Goal: Check status: Check status

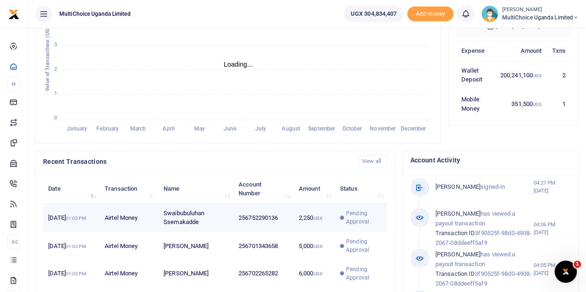
scroll to position [185, 0]
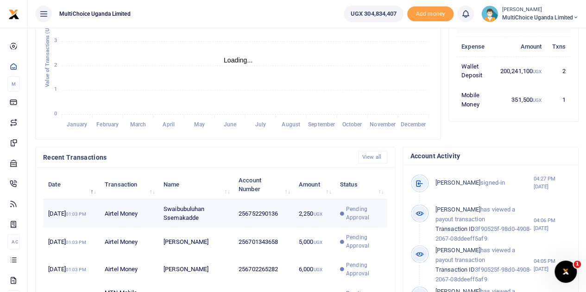
click at [362, 222] on span "Pending Approval" at bounding box center [364, 213] width 36 height 17
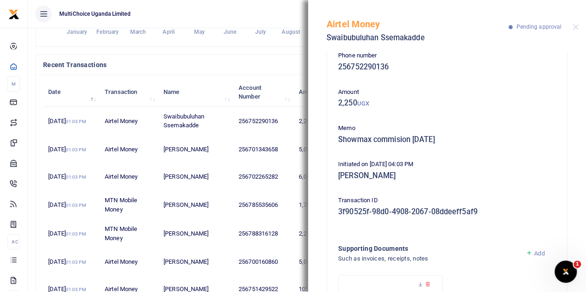
scroll to position [6, 0]
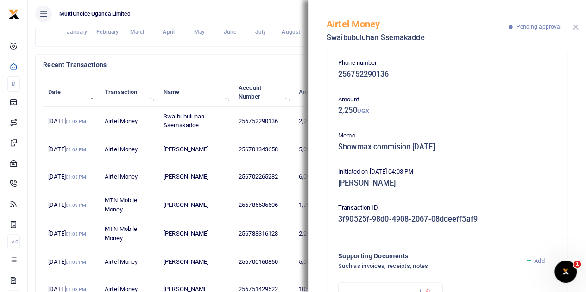
click at [575, 27] on button "Close" at bounding box center [576, 27] width 6 height 6
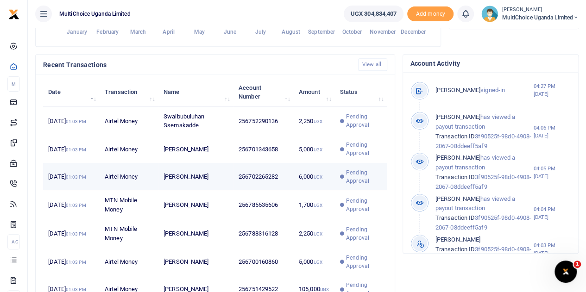
click at [367, 173] on td "Pending Approval" at bounding box center [361, 176] width 52 height 27
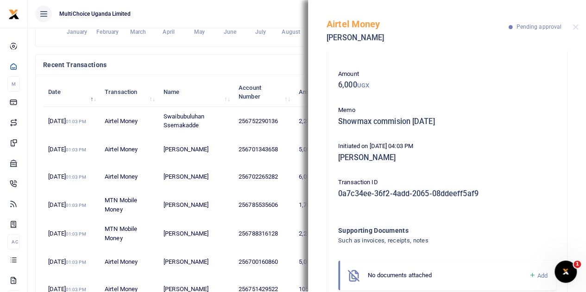
scroll to position [59, 0]
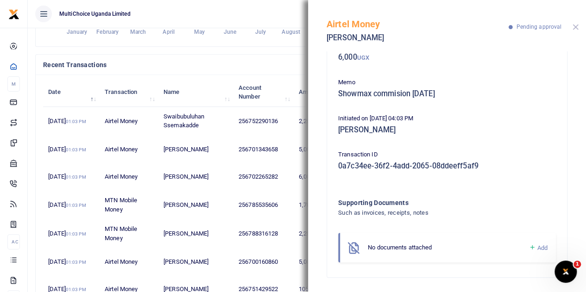
click at [573, 26] on button "Close" at bounding box center [576, 27] width 6 height 6
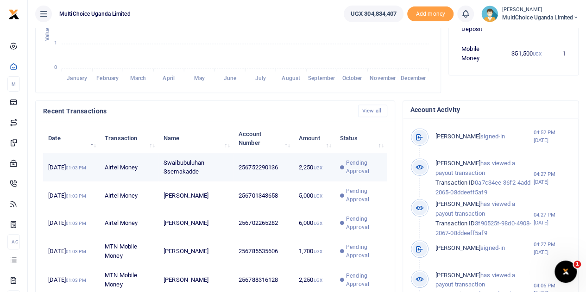
scroll to position [7, 7]
click at [353, 176] on span "Pending Approval" at bounding box center [364, 167] width 36 height 17
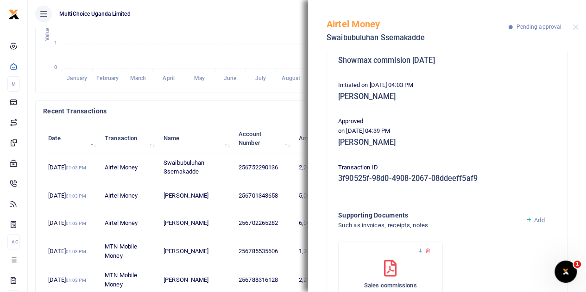
scroll to position [46, 0]
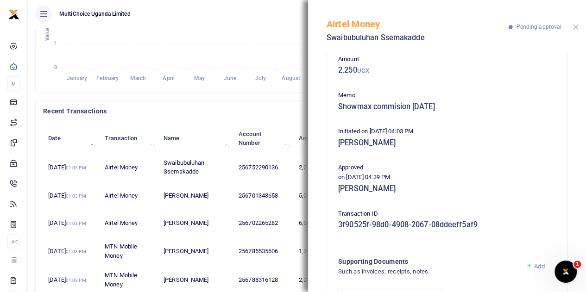
click at [577, 29] on button "Close" at bounding box center [576, 27] width 6 height 6
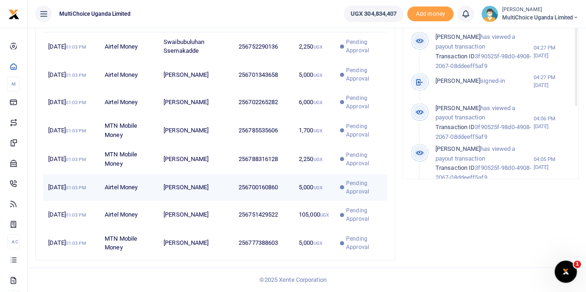
scroll to position [364, 0]
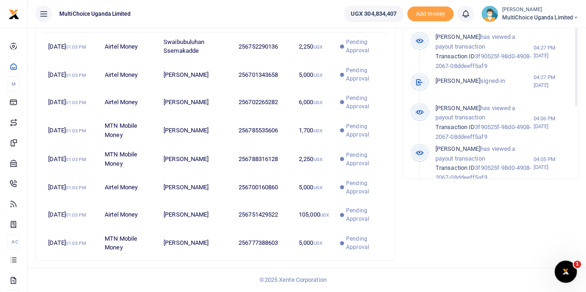
click at [543, 10] on small "[PERSON_NAME]" at bounding box center [540, 10] width 77 height 8
click at [548, 29] on link "Switch accounts" at bounding box center [542, 33] width 73 height 13
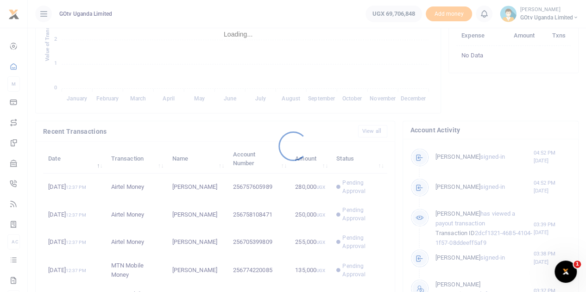
scroll to position [232, 0]
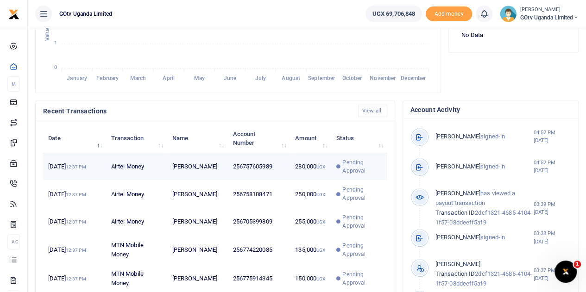
click at [338, 172] on div at bounding box center [293, 146] width 586 height 292
click at [346, 174] on span "Pending Approval" at bounding box center [361, 166] width 39 height 17
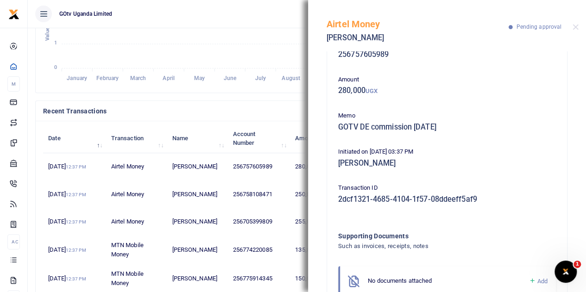
scroll to position [13, 0]
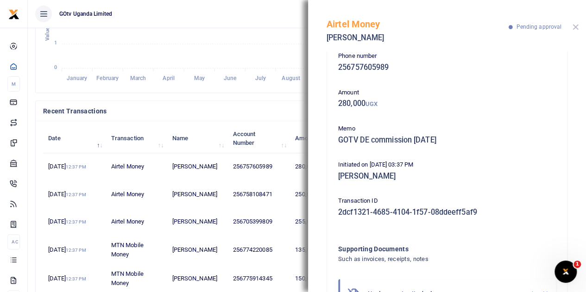
click at [576, 25] on button "Close" at bounding box center [576, 27] width 6 height 6
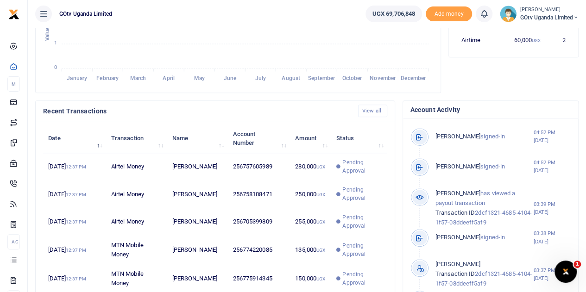
click at [565, 11] on small "[PERSON_NAME]" at bounding box center [549, 10] width 58 height 8
click at [549, 30] on link "Switch accounts" at bounding box center [543, 33] width 73 height 13
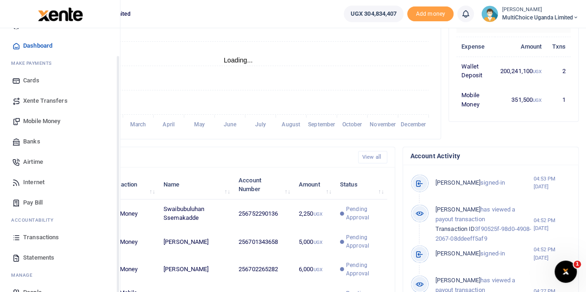
scroll to position [38, 0]
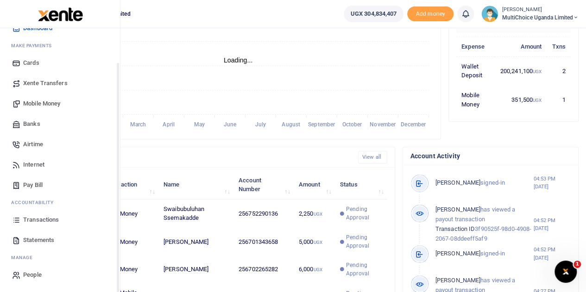
click at [52, 215] on span "Transactions" at bounding box center [41, 219] width 36 height 9
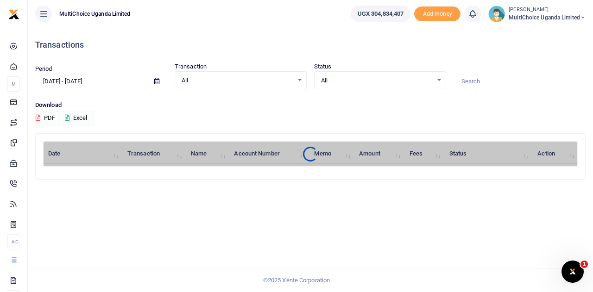
click at [440, 77] on div "All Select an option..." at bounding box center [380, 81] width 131 height 10
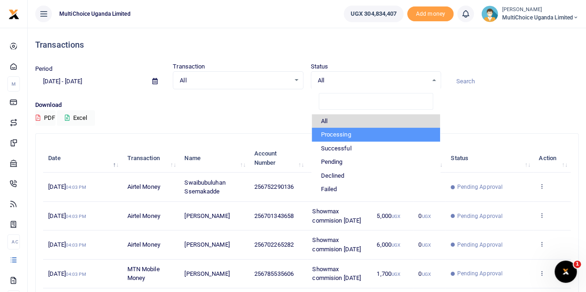
click at [340, 134] on li "Processing" at bounding box center [376, 135] width 128 height 14
select select "PROCESSING"
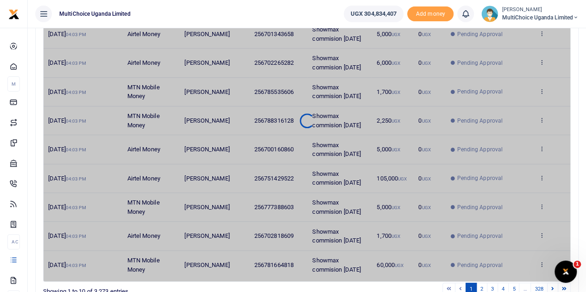
scroll to position [230, 0]
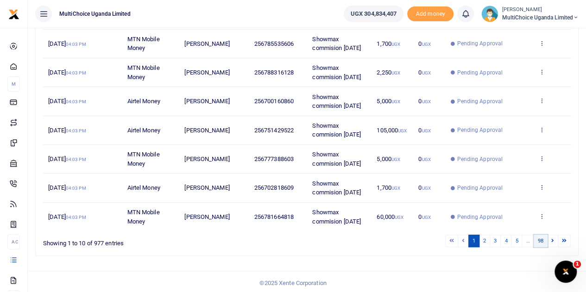
click at [544, 237] on link "98" at bounding box center [541, 241] width 14 height 13
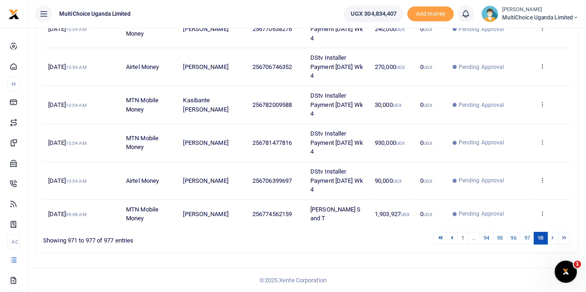
scroll to position [198, 0]
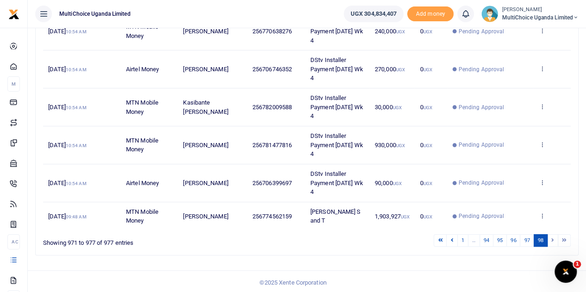
click at [535, 211] on td "View details Send again" at bounding box center [552, 216] width 37 height 28
click at [540, 214] on icon at bounding box center [542, 216] width 6 height 6
click at [500, 176] on link "View details" at bounding box center [508, 180] width 73 height 13
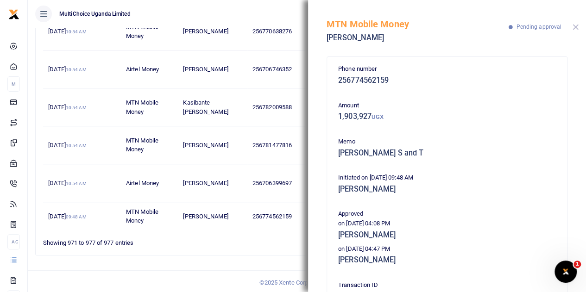
click at [576, 25] on button "Close" at bounding box center [576, 27] width 6 height 6
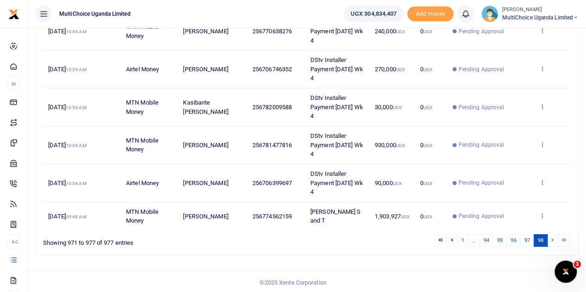
click at [540, 179] on icon at bounding box center [542, 182] width 6 height 6
click at [514, 191] on link "View details" at bounding box center [508, 197] width 73 height 13
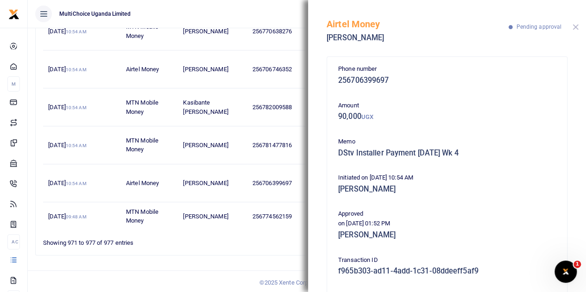
click at [575, 25] on button "Close" at bounding box center [576, 27] width 6 height 6
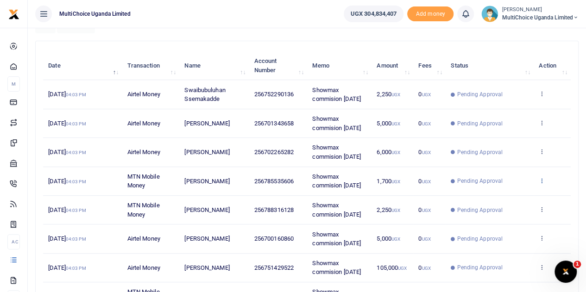
click at [539, 177] on icon at bounding box center [542, 180] width 6 height 6
click at [508, 189] on link "View details" at bounding box center [508, 195] width 73 height 13
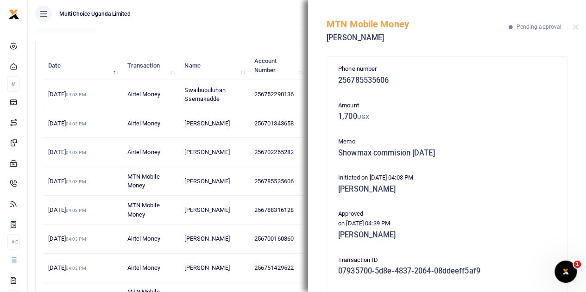
scroll to position [46, 0]
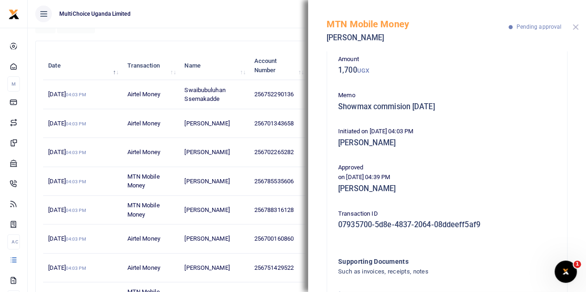
click at [573, 26] on button "Close" at bounding box center [576, 27] width 6 height 6
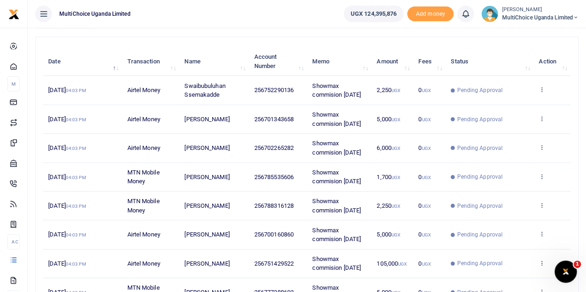
scroll to position [46, 0]
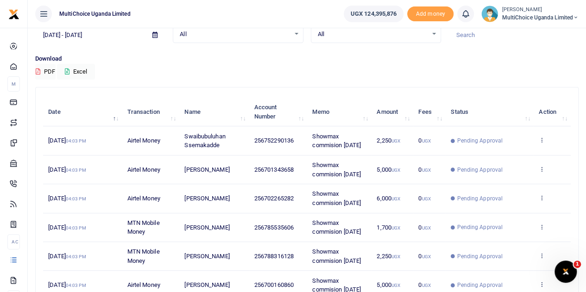
click at [434, 34] on div "All Select an option..." at bounding box center [375, 34] width 129 height 10
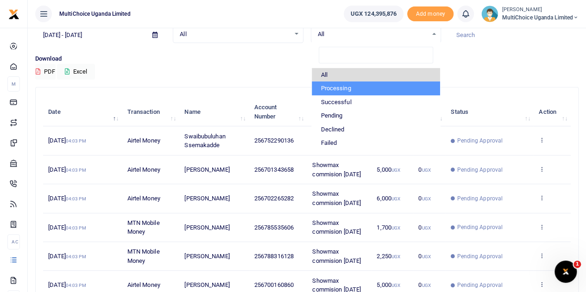
click at [328, 86] on li "Processing" at bounding box center [376, 89] width 128 height 14
select select "PROCESSING"
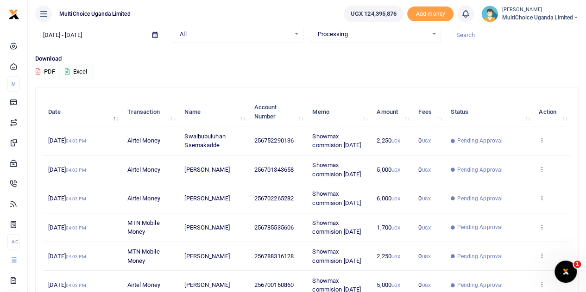
click at [586, 100] on html "Start Dashboard M ake Payments Cards Xente Transfers Mobile Money Banks Airtime" at bounding box center [293, 216] width 586 height 525
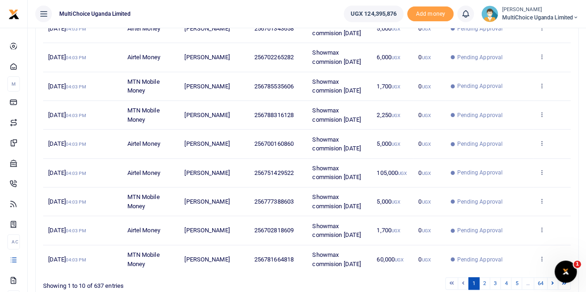
scroll to position [230, 0]
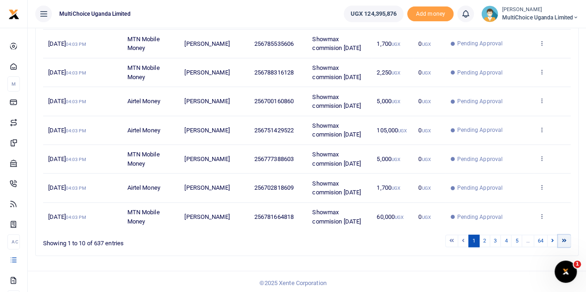
click at [561, 237] on link at bounding box center [564, 241] width 13 height 13
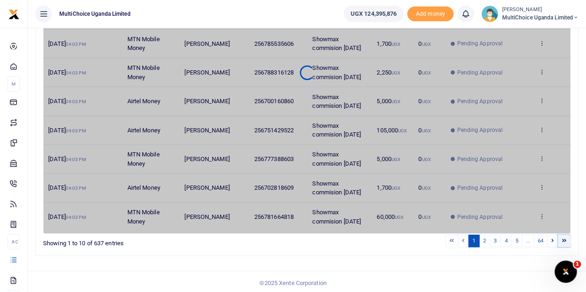
click at [561, 237] on link at bounding box center [564, 241] width 13 height 13
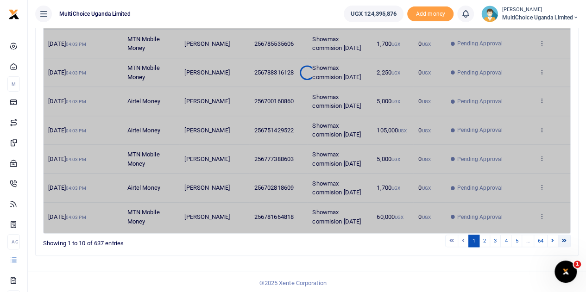
scroll to position [85, 0]
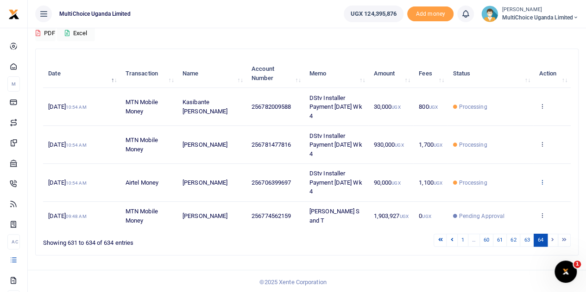
click at [541, 179] on icon at bounding box center [542, 182] width 6 height 6
click at [521, 191] on link "View details" at bounding box center [508, 197] width 73 height 13
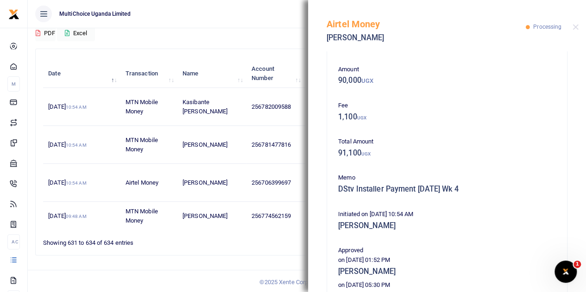
scroll to position [93, 0]
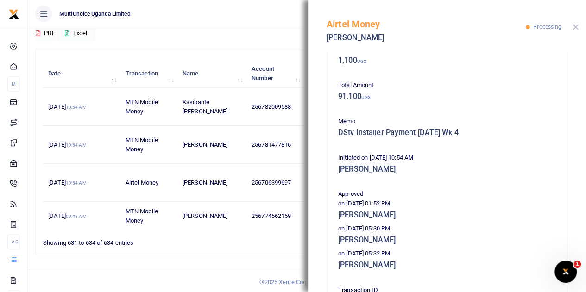
click at [576, 29] on button "Close" at bounding box center [576, 27] width 6 height 6
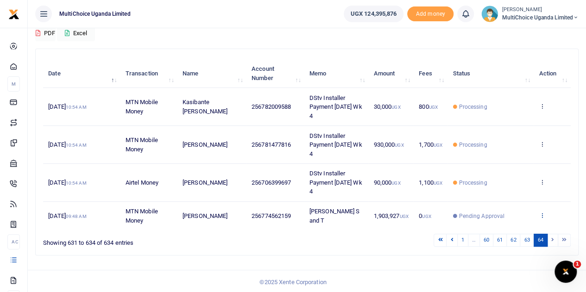
click at [543, 215] on icon at bounding box center [542, 215] width 6 height 6
click at [497, 175] on link "View details" at bounding box center [508, 180] width 73 height 13
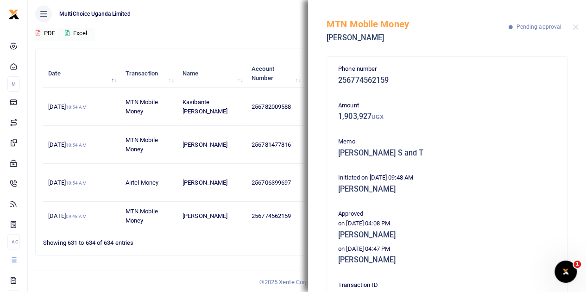
click at [576, 22] on div "MTN Mobile Money Godfrey Ssali Pending approval" at bounding box center [447, 25] width 278 height 51
click at [577, 24] on button "Close" at bounding box center [576, 27] width 6 height 6
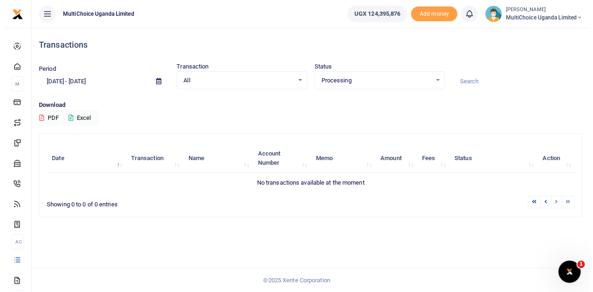
scroll to position [0, 0]
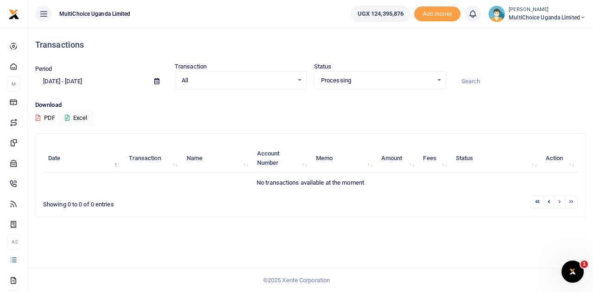
click at [459, 125] on div "Download PDF Excel" at bounding box center [310, 113] width 550 height 25
click at [439, 80] on div "Processing Select an option..." at bounding box center [380, 81] width 131 height 10
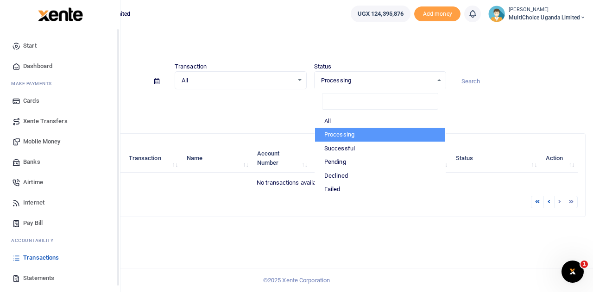
click at [43, 261] on span "Transactions" at bounding box center [41, 257] width 36 height 9
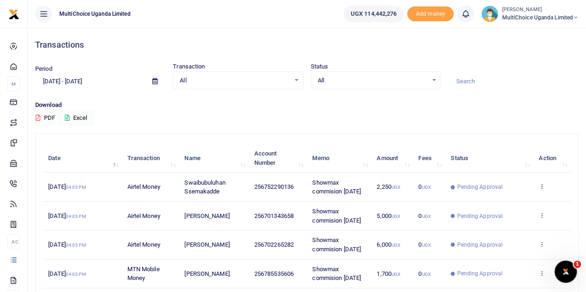
click at [542, 184] on icon at bounding box center [542, 186] width 6 height 6
click at [514, 202] on link "View details" at bounding box center [508, 202] width 73 height 13
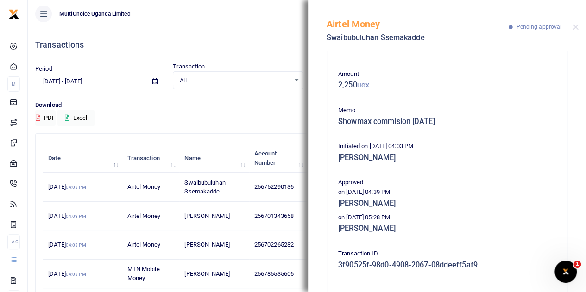
scroll to position [46, 0]
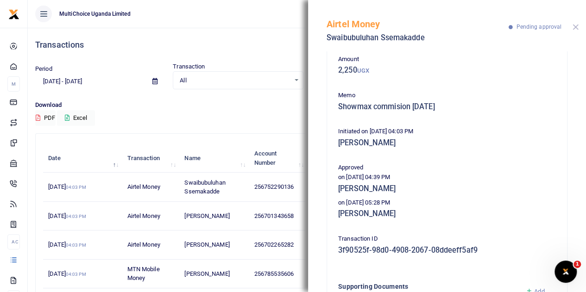
click at [576, 28] on button "Close" at bounding box center [576, 27] width 6 height 6
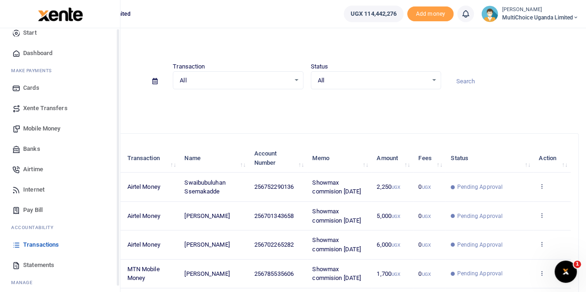
scroll to position [0, 0]
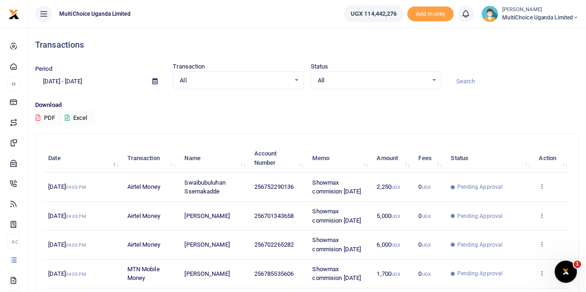
click at [432, 76] on div "All Select an option..." at bounding box center [375, 81] width 129 height 10
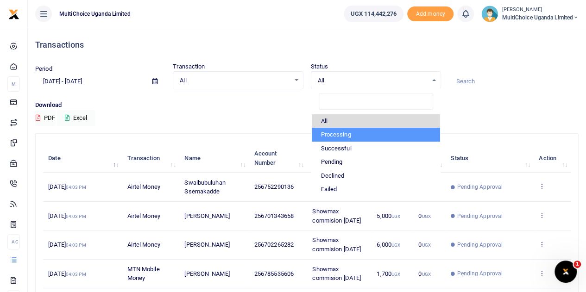
click at [326, 134] on li "Processing" at bounding box center [376, 135] width 128 height 14
select select "PROCESSING"
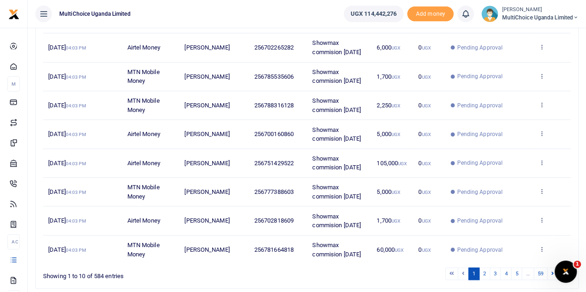
scroll to position [230, 0]
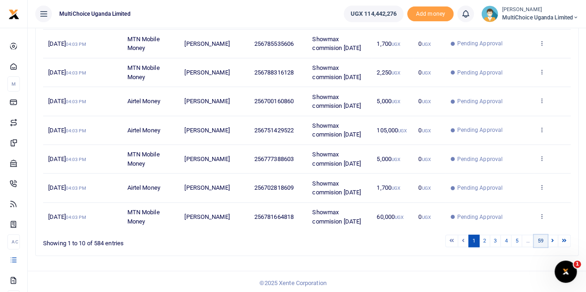
click at [540, 241] on link "59" at bounding box center [541, 241] width 14 height 13
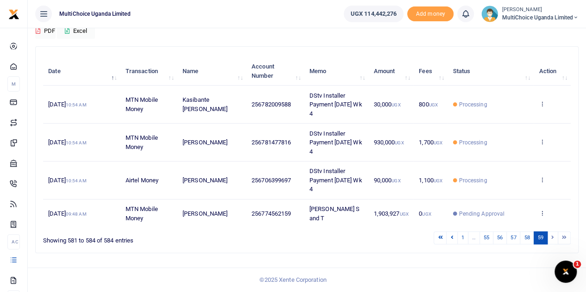
scroll to position [85, 0]
